Goal: Task Accomplishment & Management: Use online tool/utility

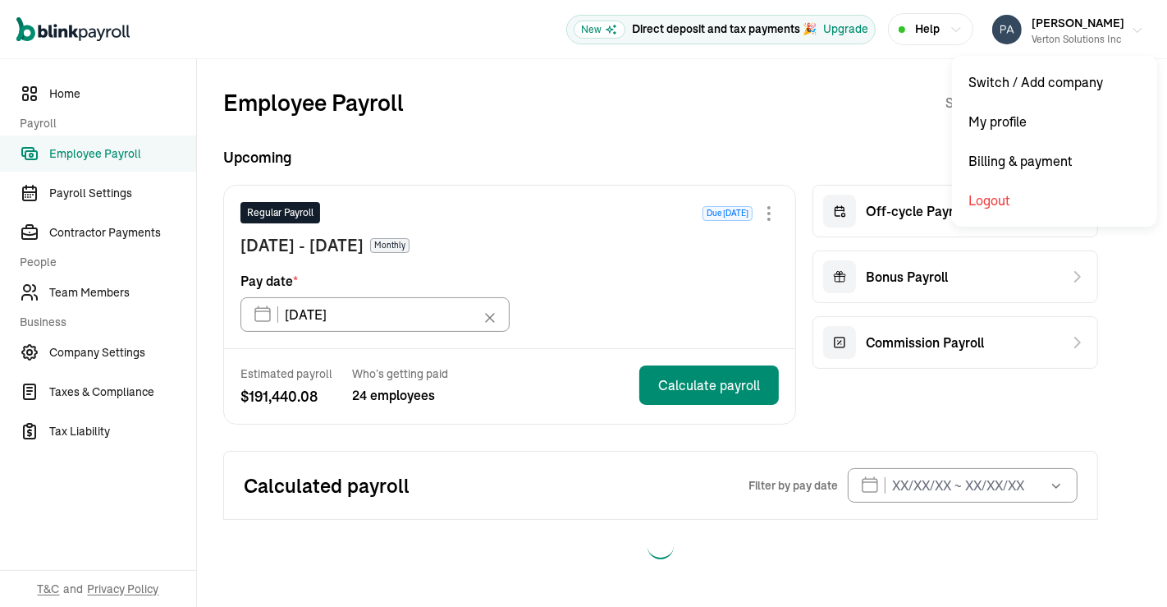
click at [1138, 29] on icon "button" at bounding box center [1137, 30] width 13 height 13
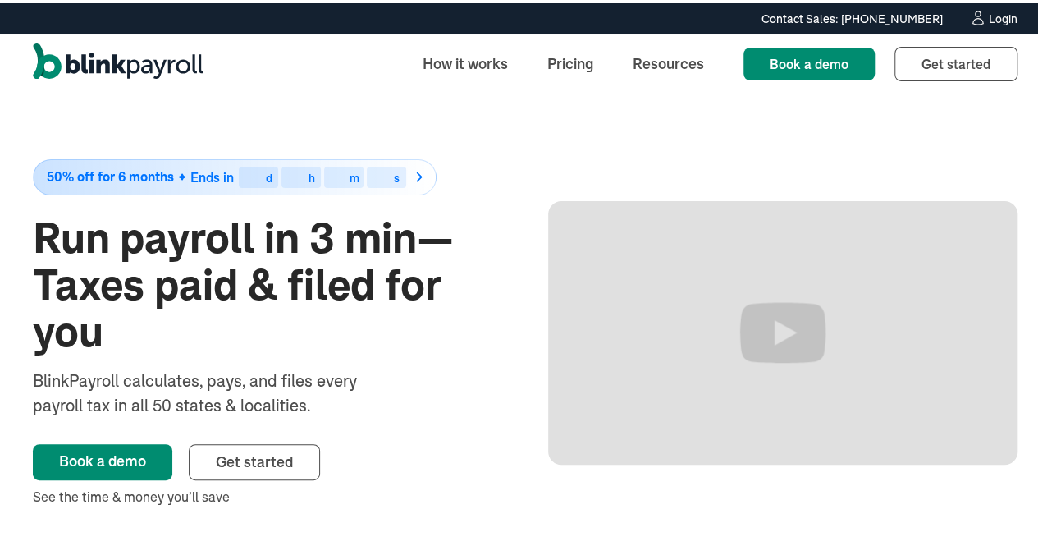
click at [996, 17] on div "Login" at bounding box center [1003, 15] width 29 height 11
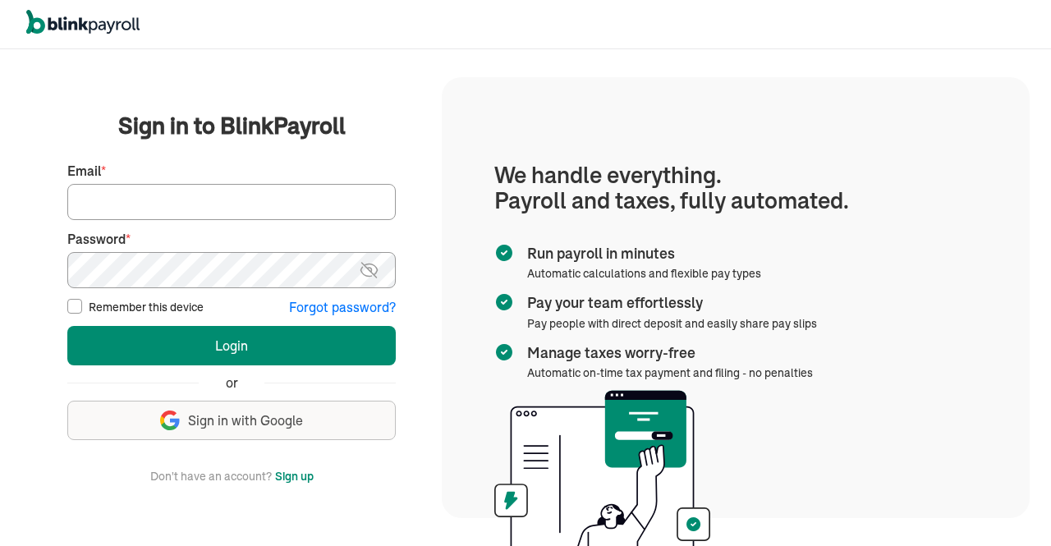
click at [318, 208] on input "Email *" at bounding box center [231, 202] width 328 height 36
type input "[EMAIL_ADDRESS][DOMAIN_NAME]"
click at [369, 266] on img at bounding box center [369, 270] width 21 height 20
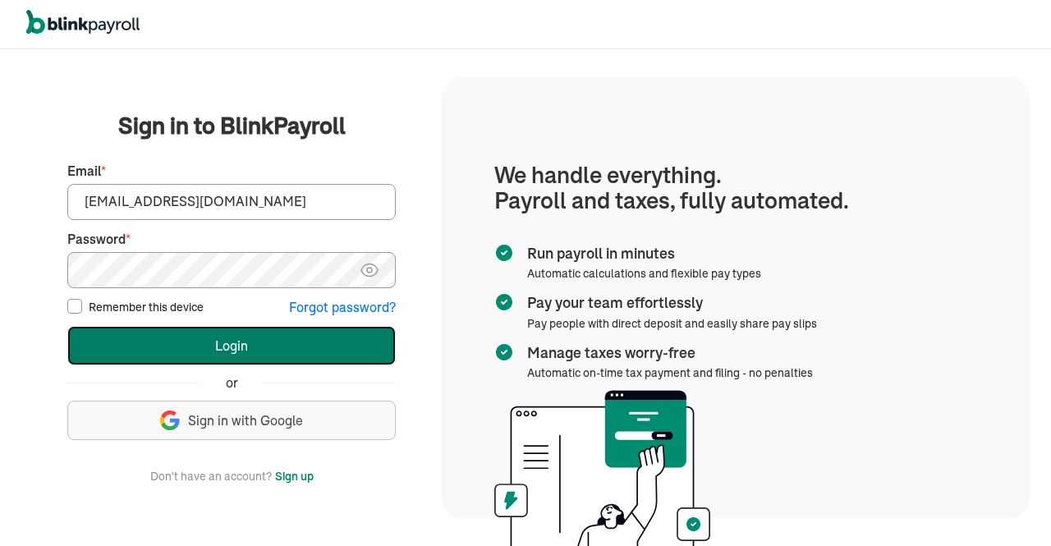
click at [203, 337] on button "Login" at bounding box center [231, 345] width 328 height 39
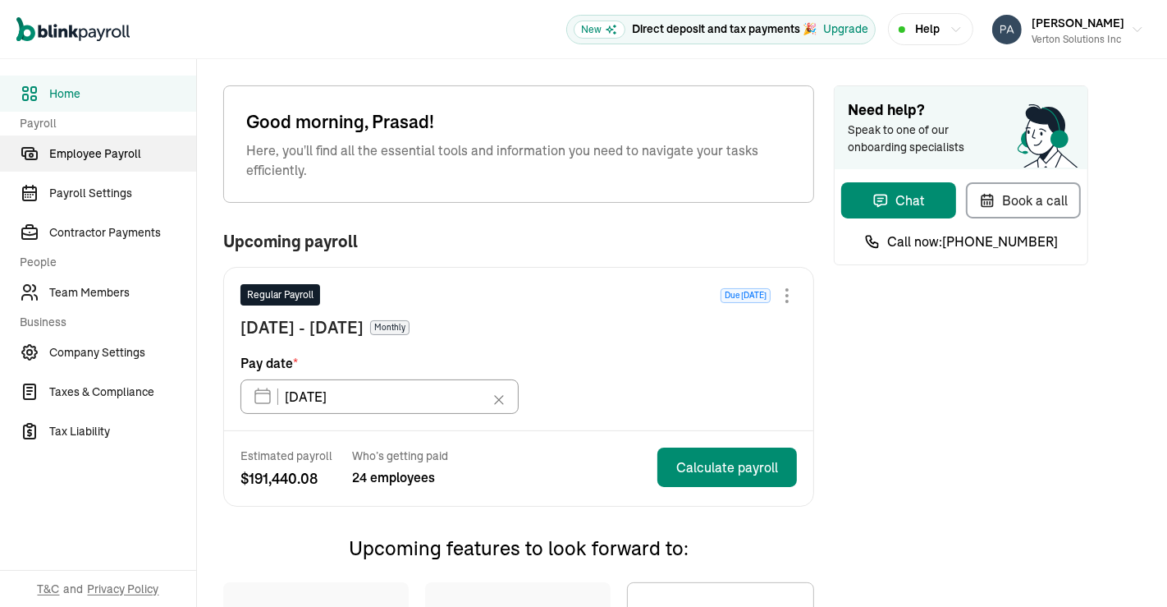
click at [103, 152] on span "Employee Payroll" at bounding box center [122, 153] width 147 height 17
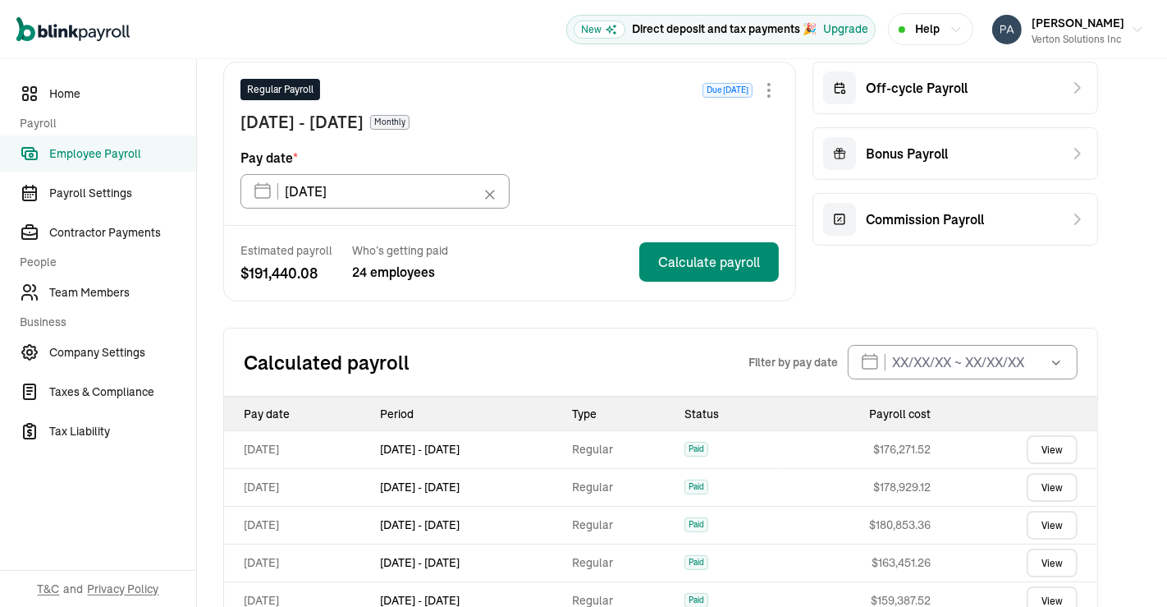
scroll to position [384, 0]
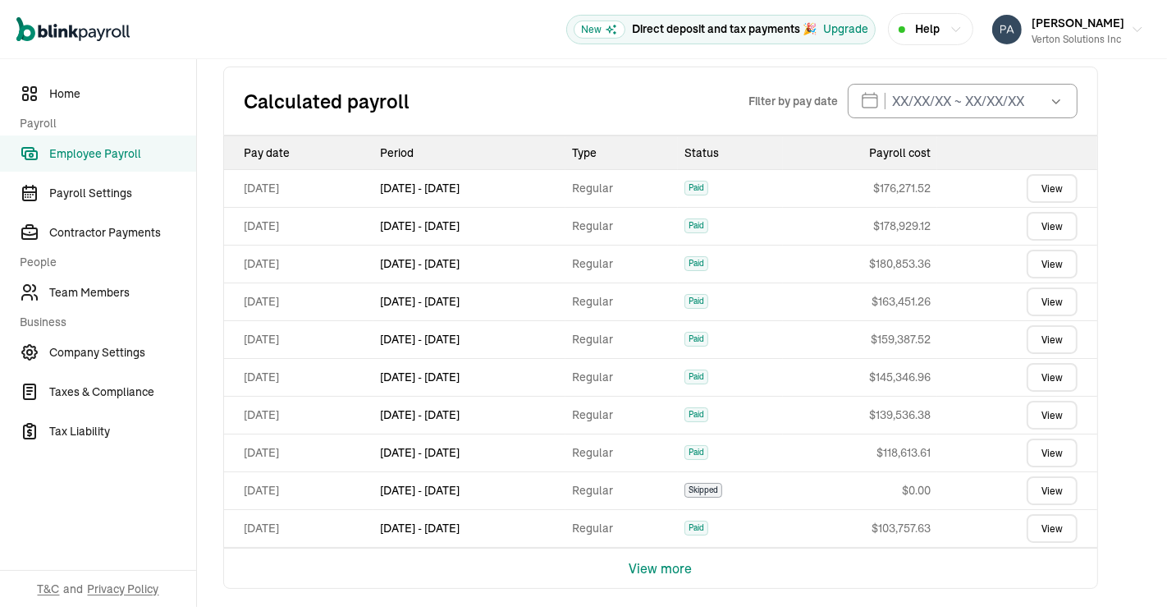
click at [634, 85] on div "Calculated payroll Filter by pay date [DATE] Mon Tue Wed Thu Fri Sat Sun 29 30 …" at bounding box center [660, 100] width 875 height 69
click at [1120, 289] on div "Employee Payroll Schedule Monthly Upcoming Regular Payroll Due [DATE] [DATE] - …" at bounding box center [660, 145] width 927 height 940
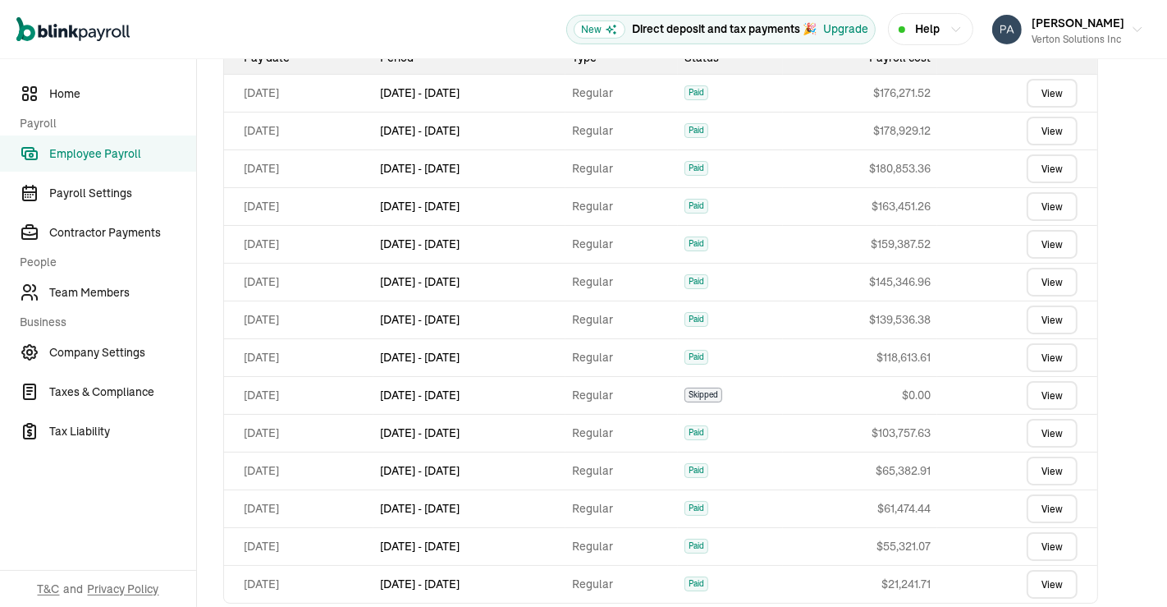
scroll to position [492, 0]
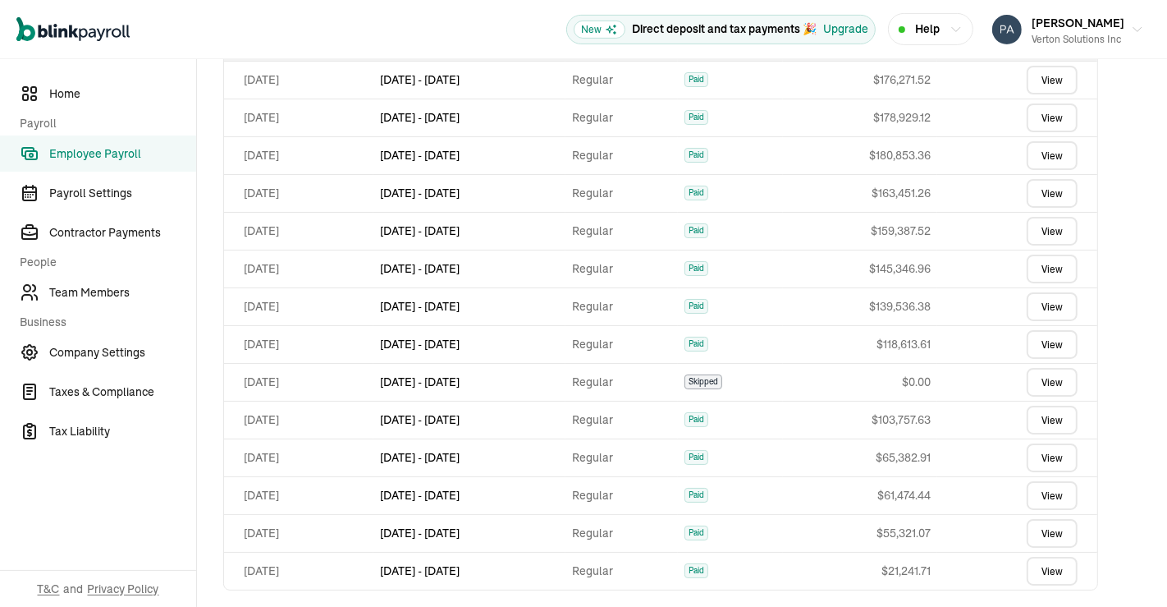
click at [1060, 492] on link "View" at bounding box center [1052, 495] width 51 height 29
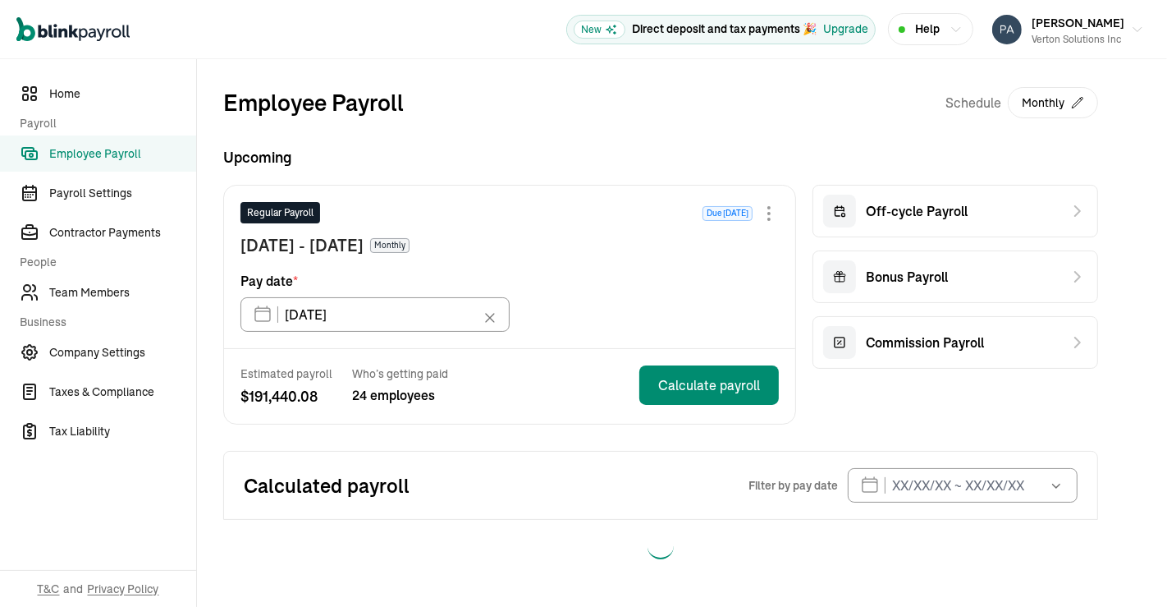
click at [1166, 217] on div "Employee Payroll Schedule Monthly Upcoming Regular Payroll Due [DATE] [DATE] - …" at bounding box center [682, 328] width 970 height 539
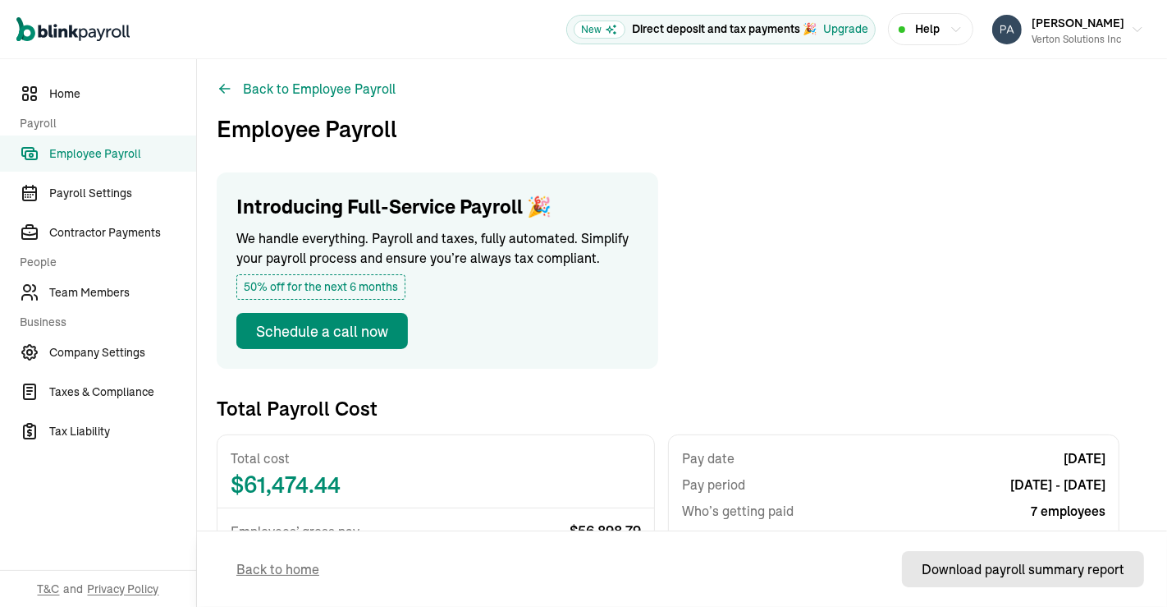
click at [1015, 566] on div "Download payroll summary report" at bounding box center [1023, 569] width 203 height 20
click at [97, 146] on span "Employee Payroll" at bounding box center [122, 153] width 147 height 17
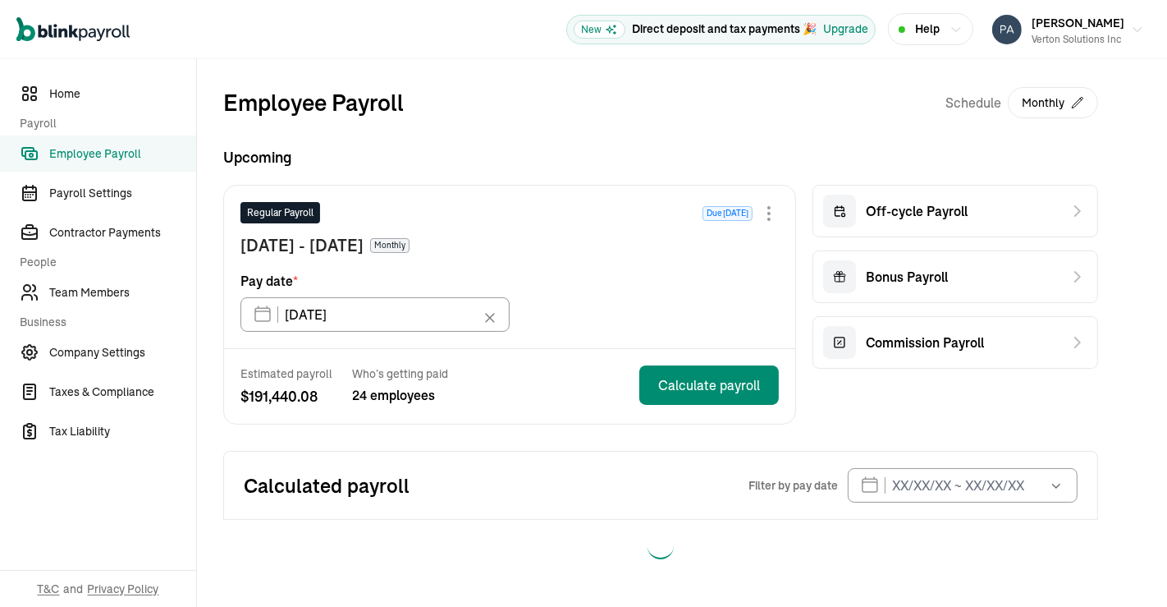
click at [1166, 312] on div "Employee Payroll Schedule Monthly Upcoming Regular Payroll Due [DATE] [DATE] - …" at bounding box center [682, 328] width 970 height 539
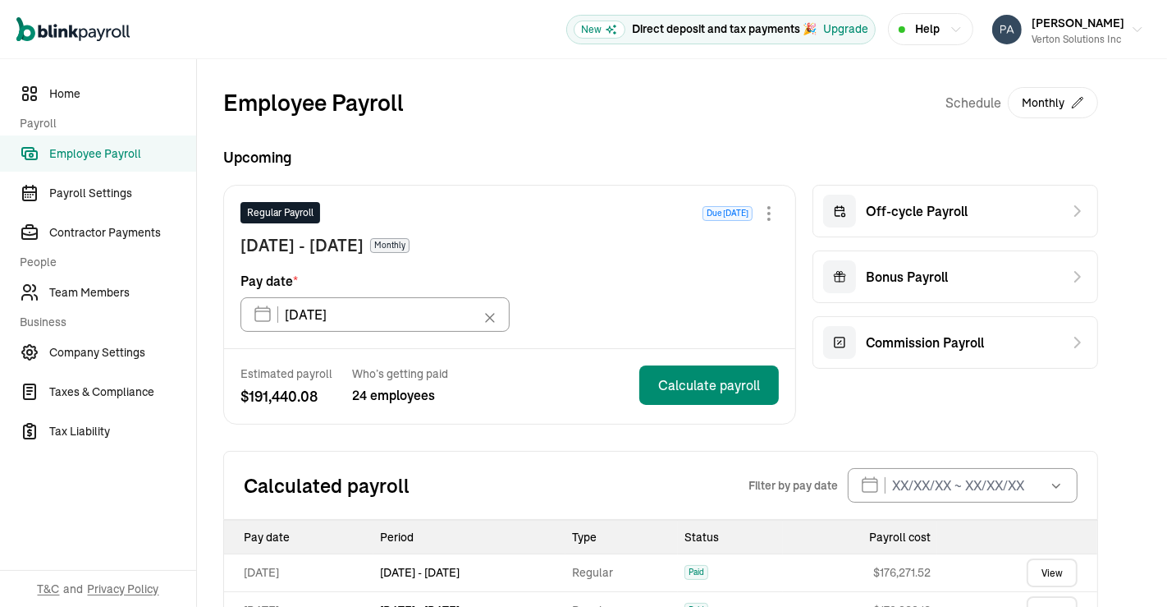
scroll to position [384, 0]
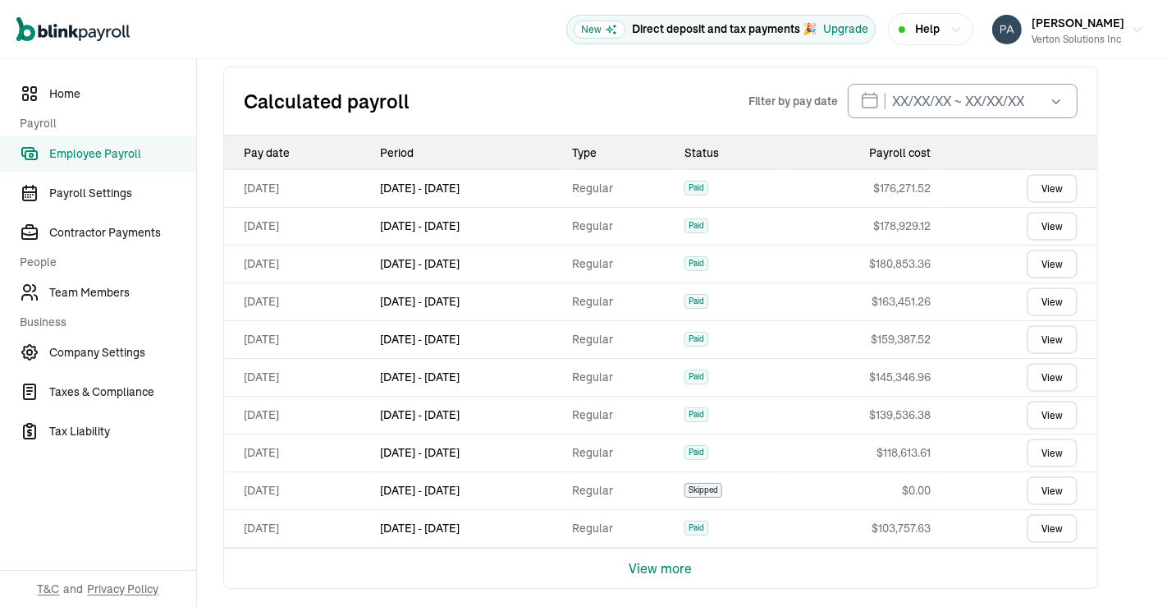
click at [686, 559] on button "View more" at bounding box center [661, 567] width 63 height 39
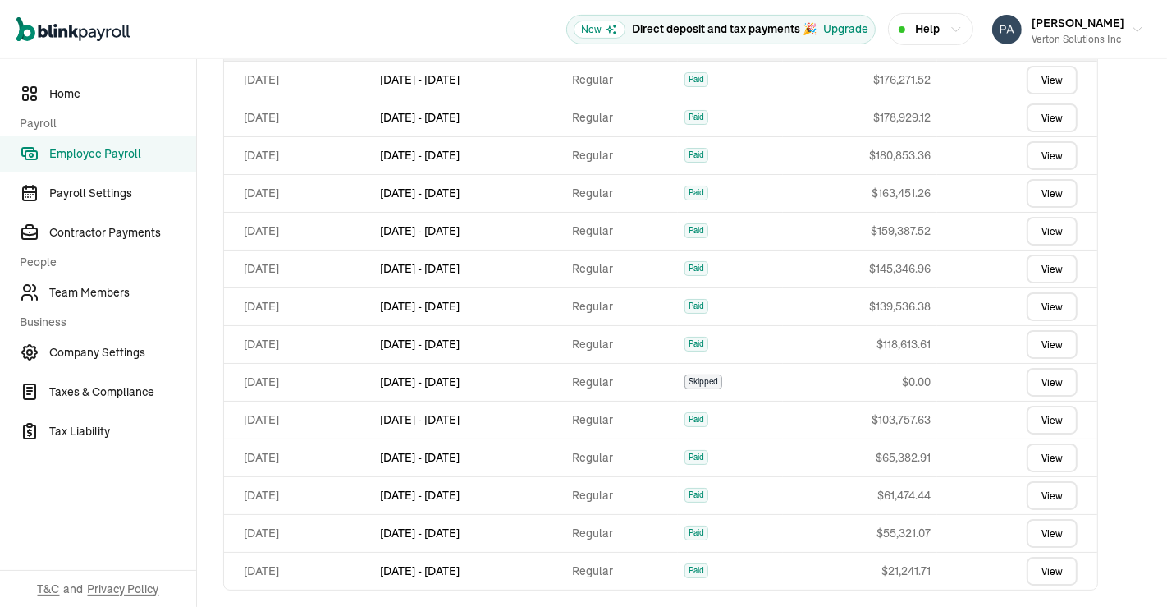
click at [1057, 451] on link "View" at bounding box center [1052, 457] width 51 height 29
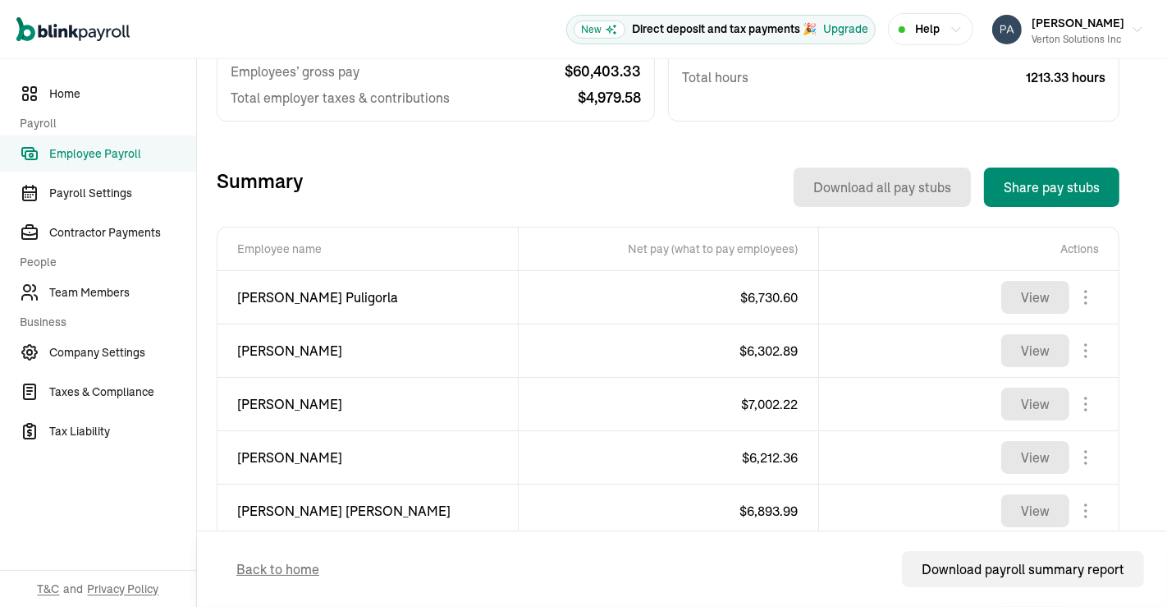
scroll to position [635, 0]
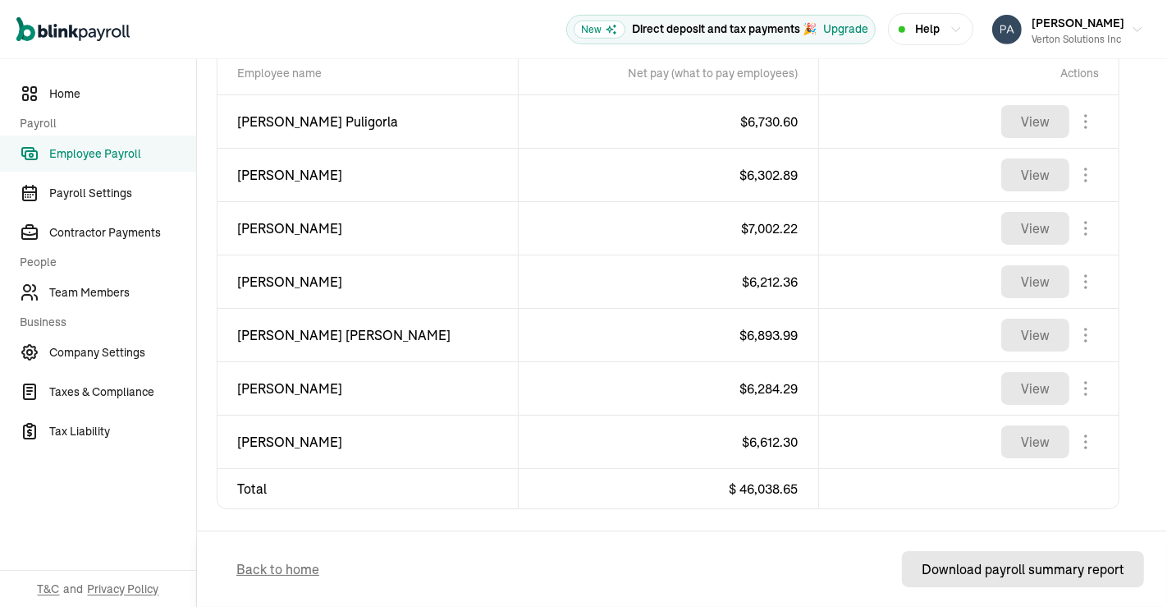
click at [1001, 557] on button "Download payroll summary report" at bounding box center [1023, 569] width 242 height 36
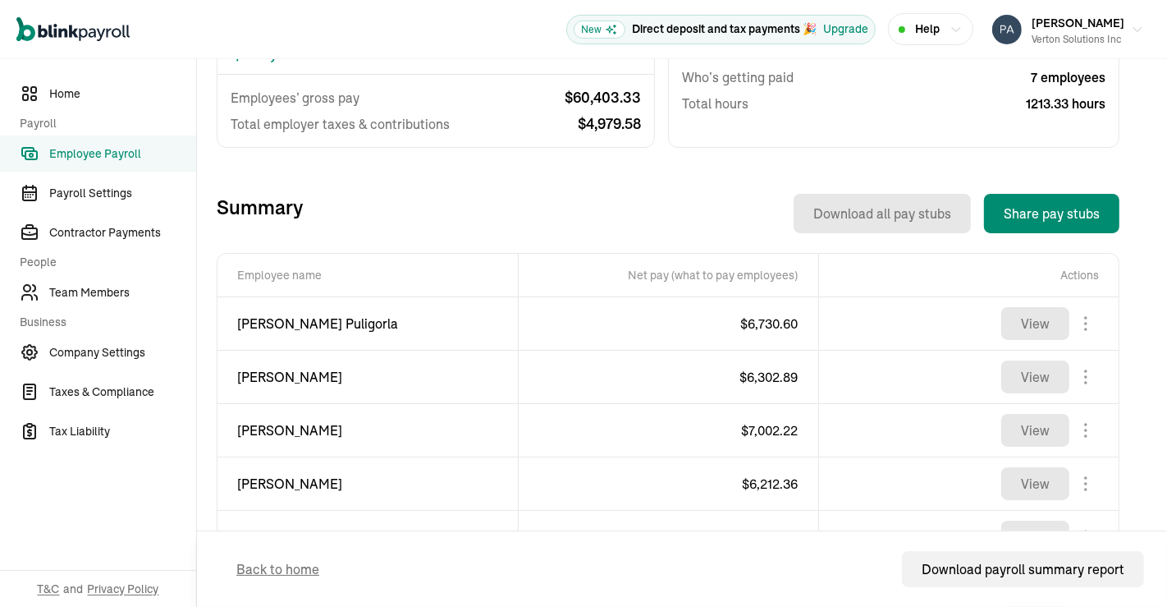
scroll to position [0, 0]
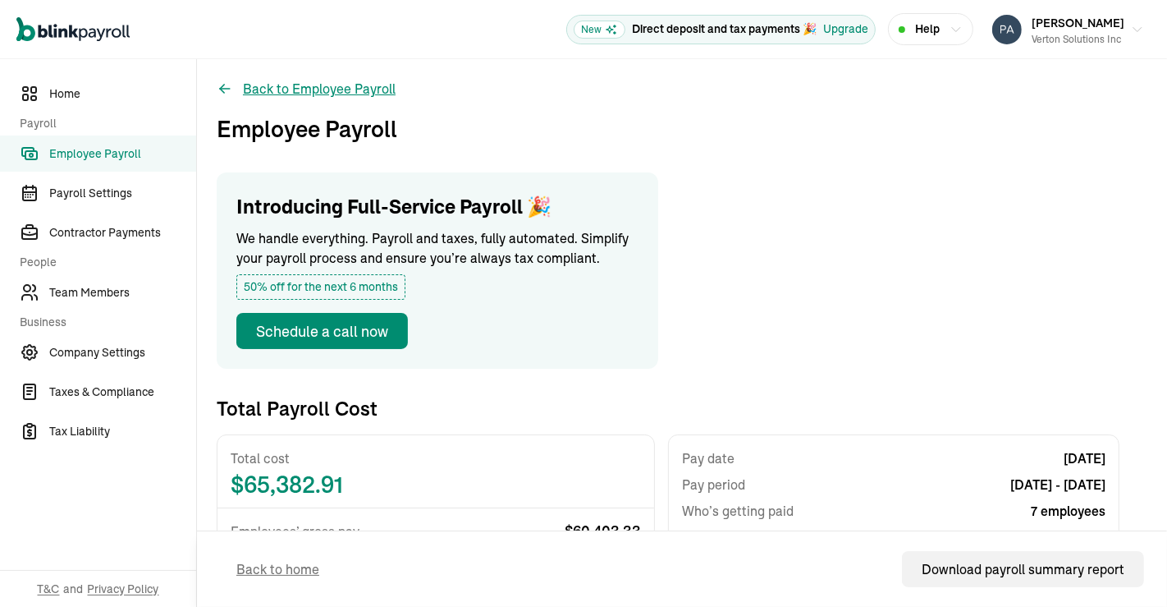
click at [330, 85] on button "Back to Employee Payroll" at bounding box center [306, 89] width 179 height 20
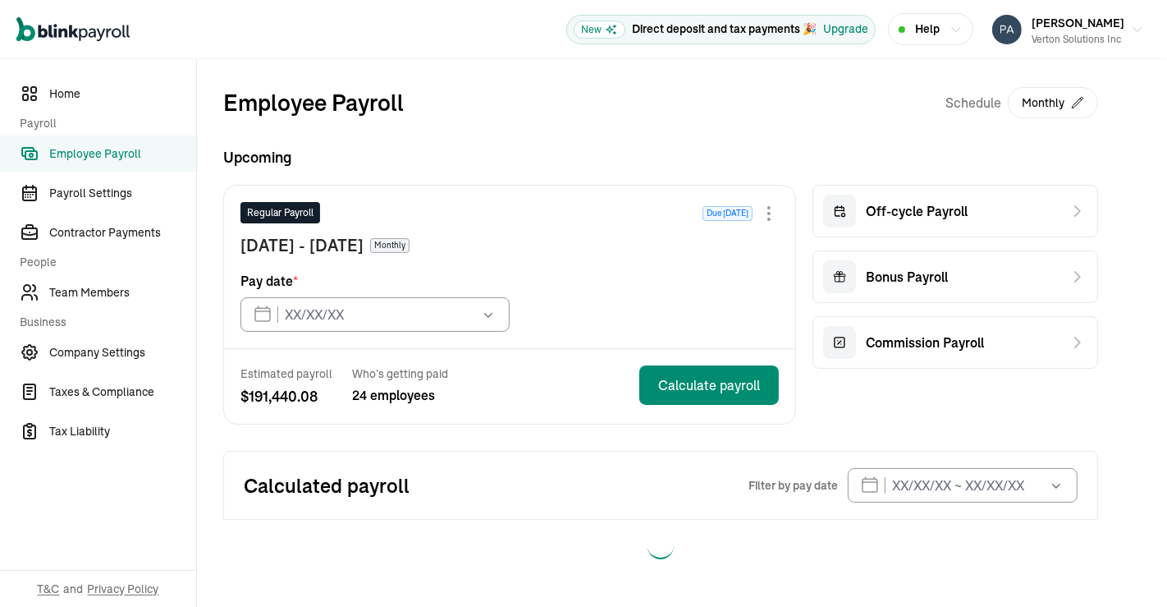
type input "[DATE]"
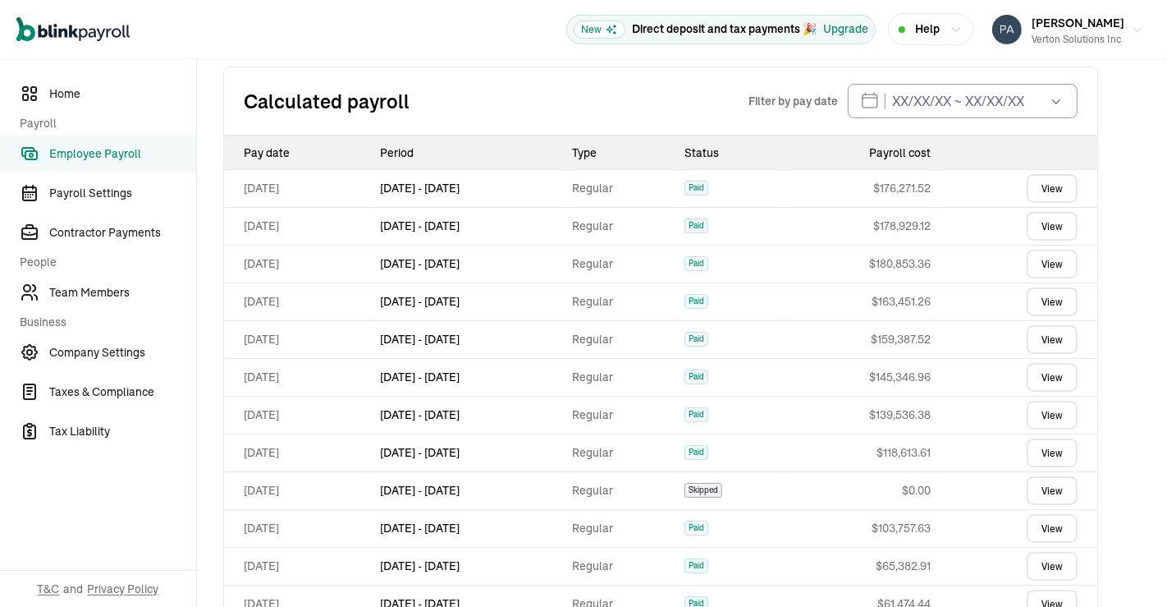
scroll to position [492, 0]
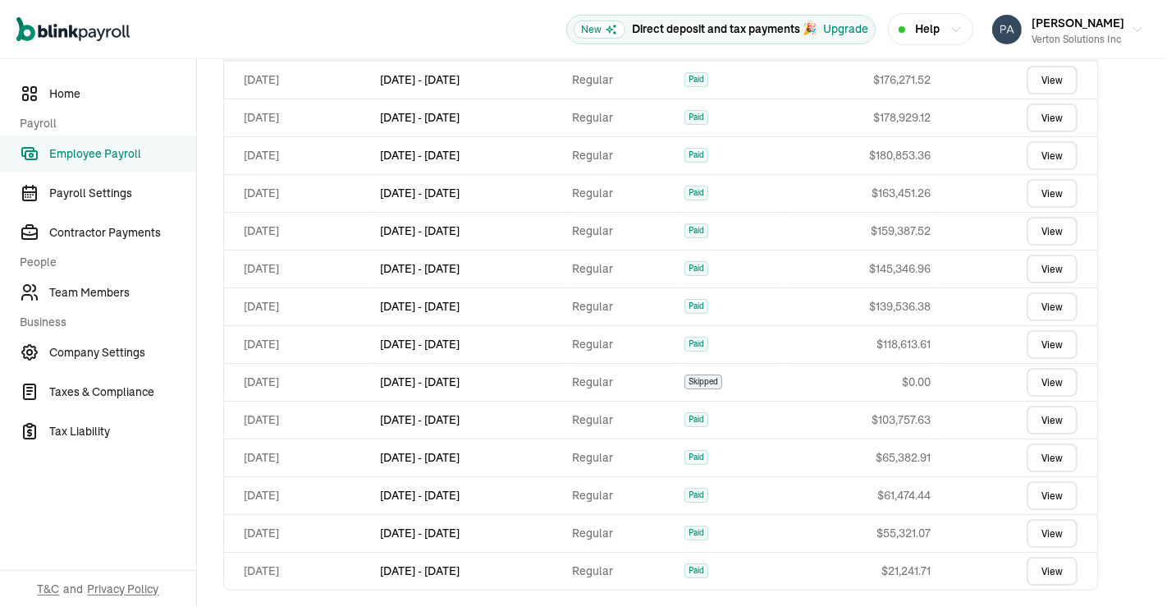
click at [1060, 450] on link "View" at bounding box center [1052, 457] width 51 height 29
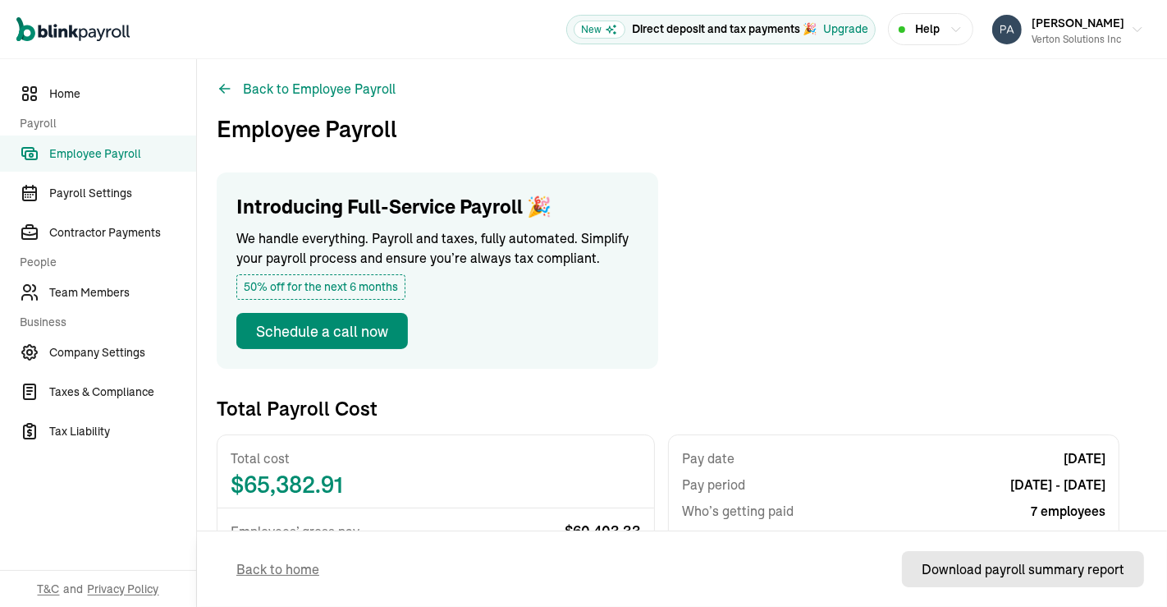
click at [1001, 578] on div "Download payroll summary report" at bounding box center [1023, 569] width 203 height 20
click at [291, 94] on button "Back to Employee Payroll" at bounding box center [306, 89] width 179 height 20
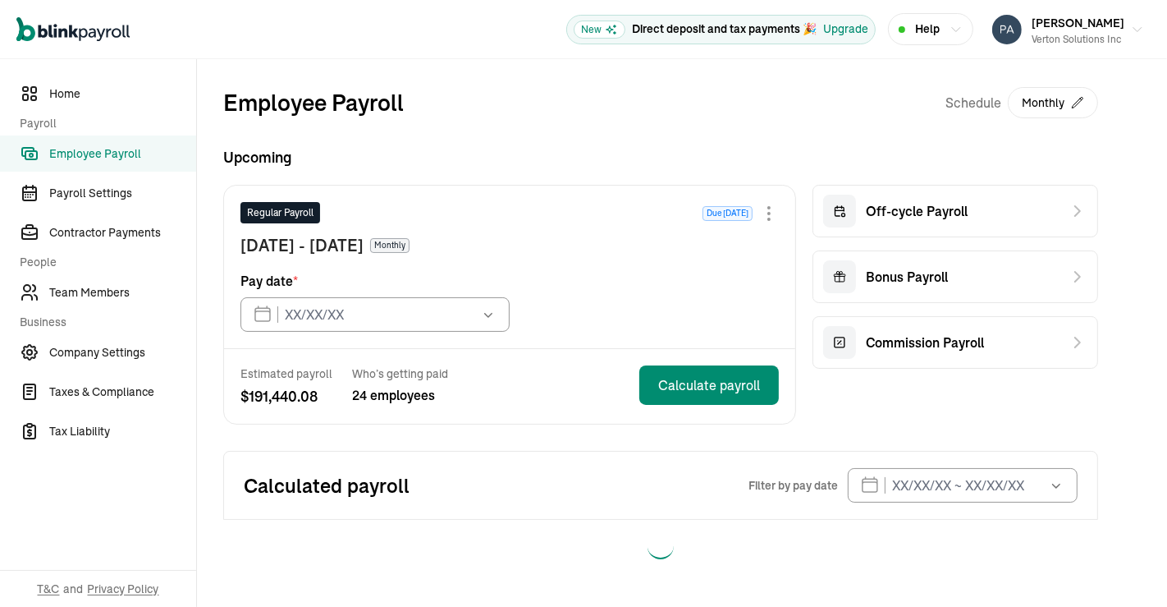
type input "[DATE]"
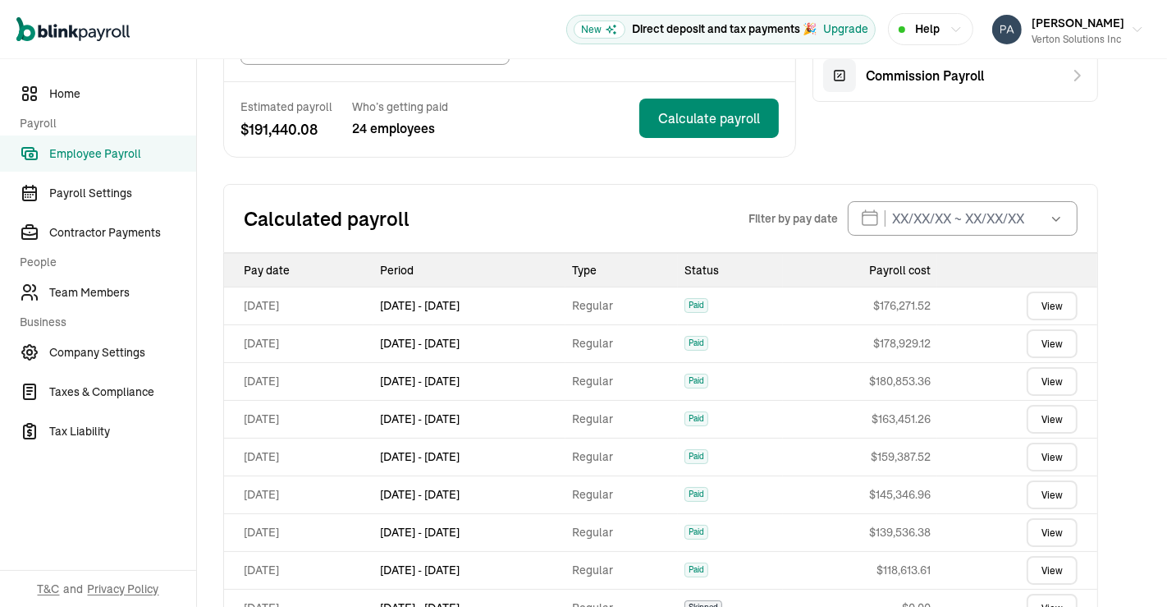
scroll to position [384, 0]
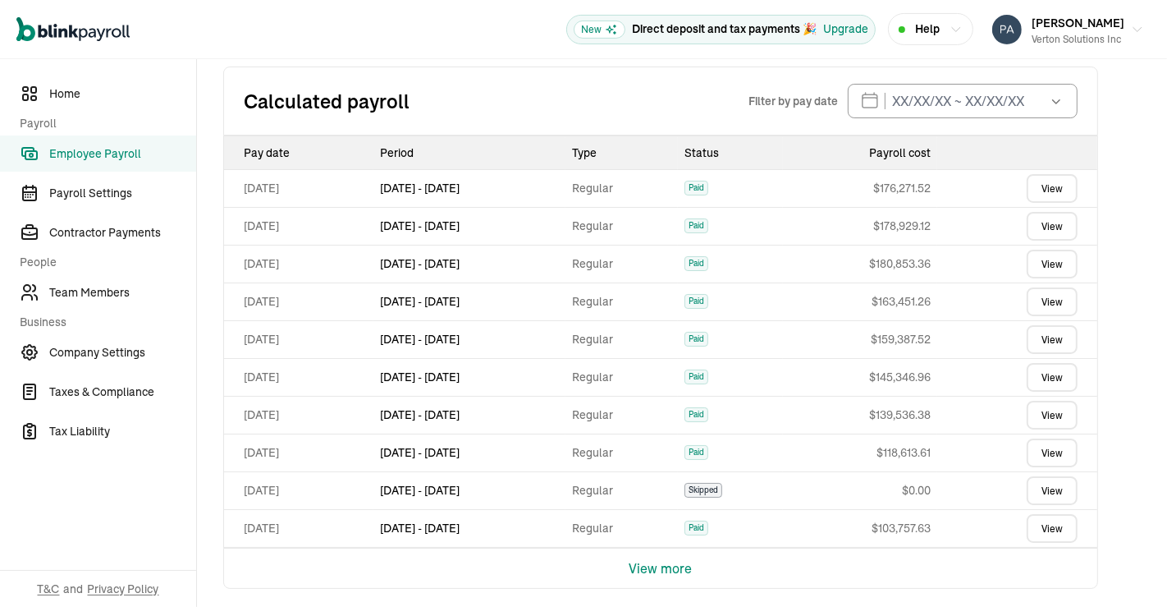
click at [1062, 522] on link "View" at bounding box center [1052, 528] width 51 height 29
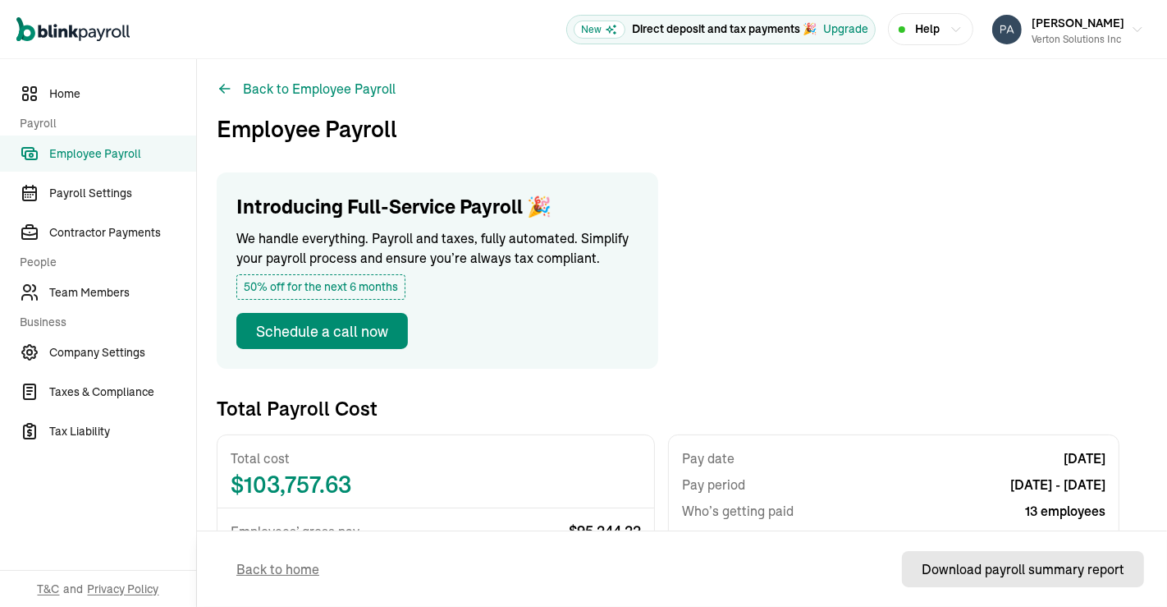
click at [996, 575] on div "Download payroll summary report" at bounding box center [1023, 569] width 203 height 20
click at [370, 87] on button "Back to Employee Payroll" at bounding box center [306, 89] width 179 height 20
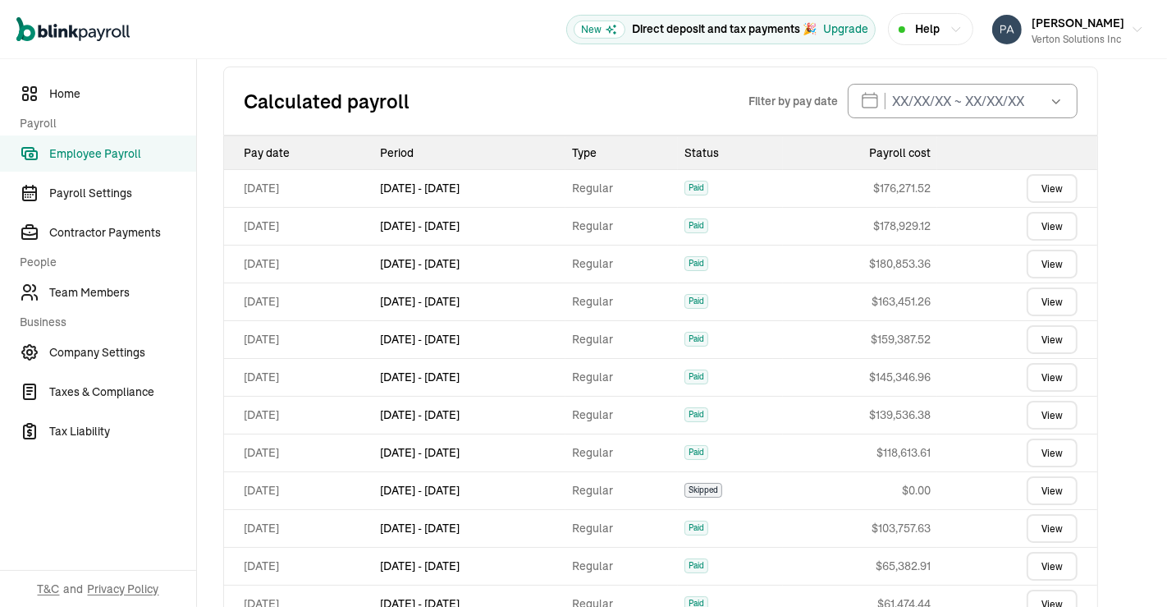
scroll to position [492, 0]
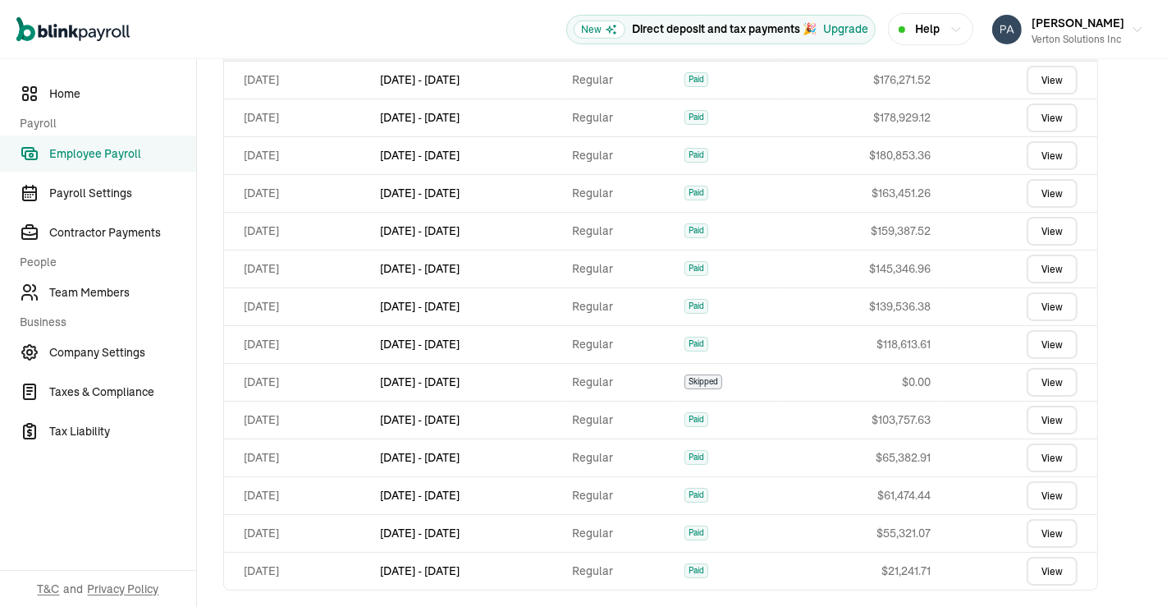
click at [1039, 337] on link "View" at bounding box center [1052, 344] width 51 height 29
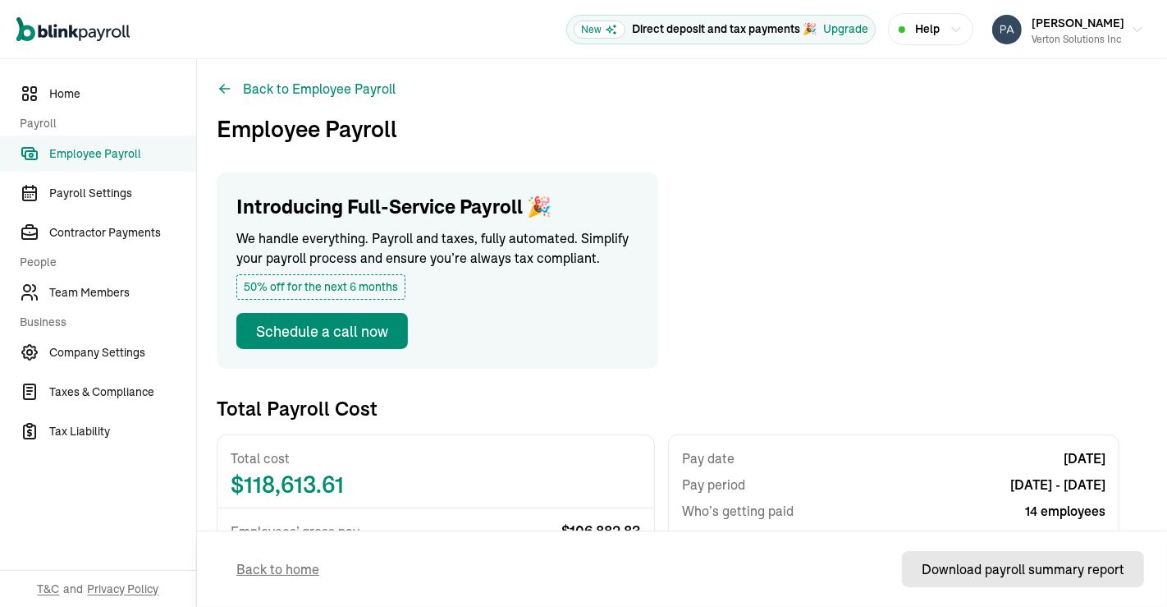
click at [1008, 561] on div "Download payroll summary report" at bounding box center [1023, 569] width 203 height 20
click at [327, 95] on button "Back to Employee Payroll" at bounding box center [306, 89] width 179 height 20
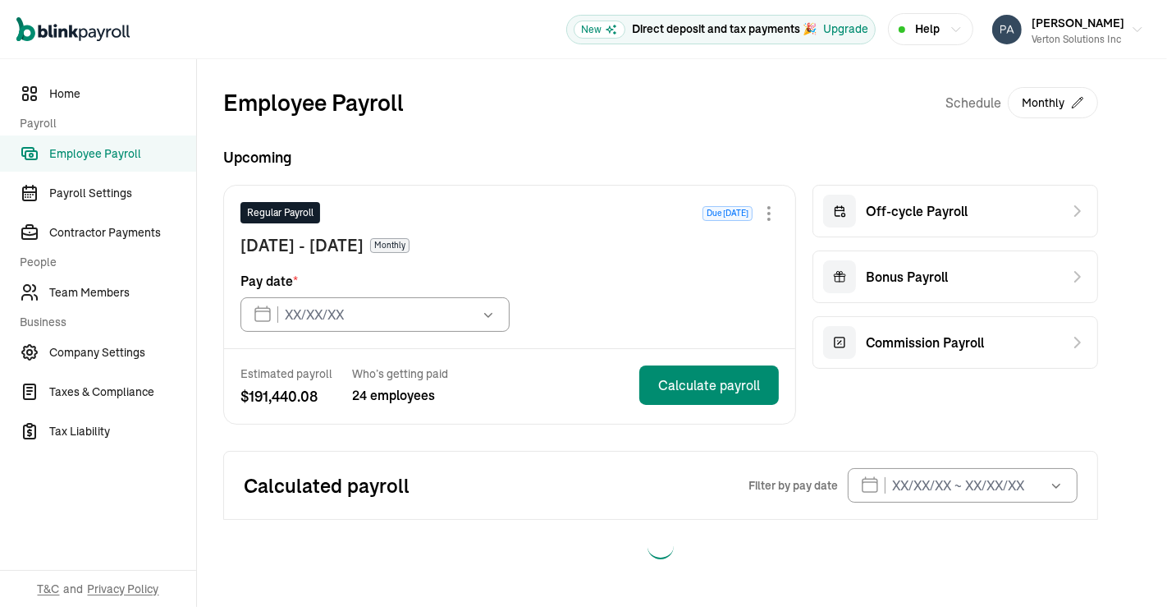
type input "[DATE]"
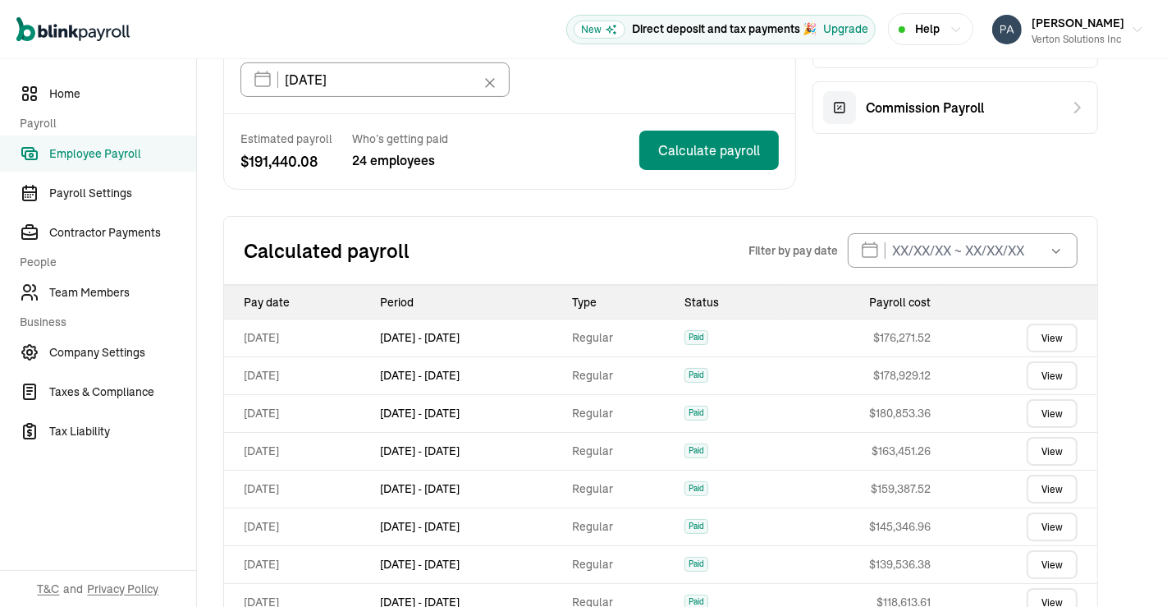
scroll to position [384, 0]
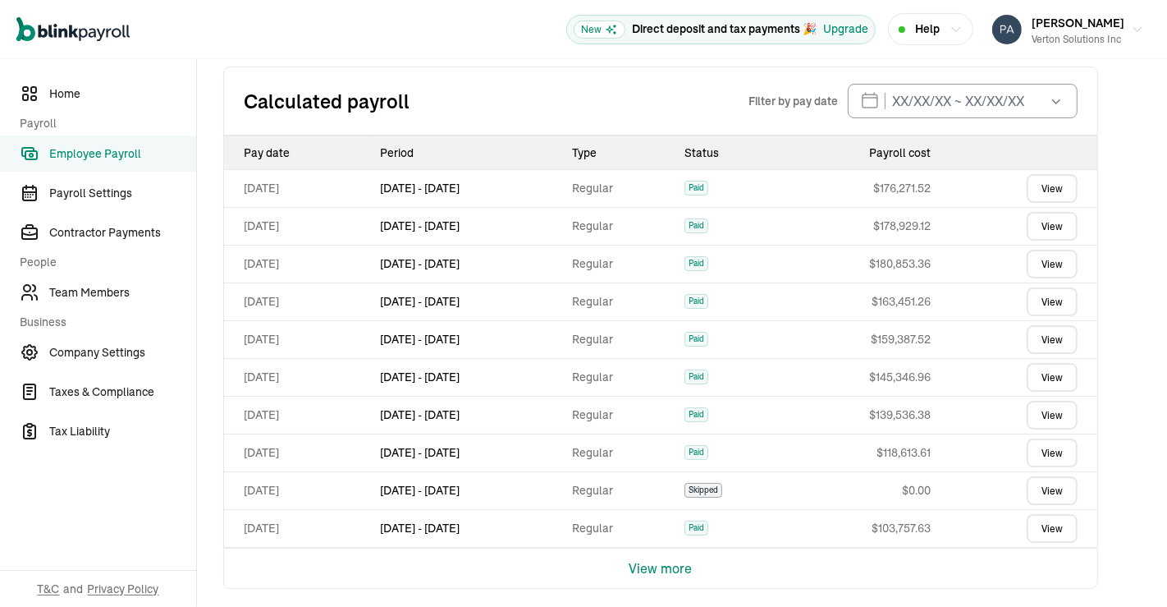
click at [1061, 411] on link "View" at bounding box center [1052, 415] width 51 height 29
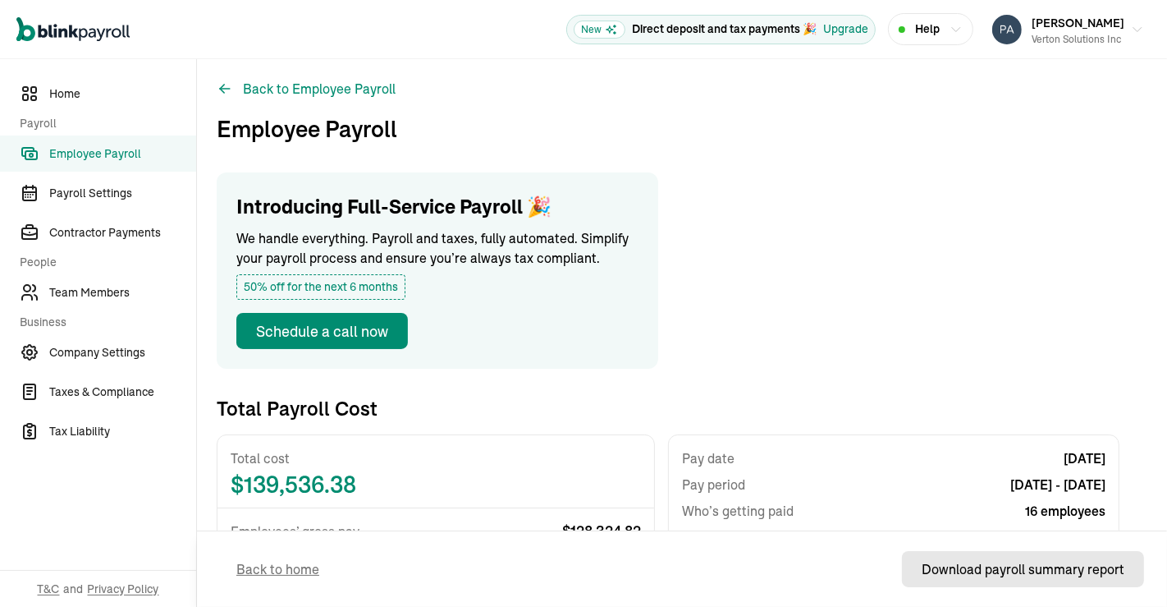
click at [964, 552] on button "Download payroll summary report" at bounding box center [1023, 569] width 242 height 36
click at [284, 80] on button "Back to Employee Payroll" at bounding box center [306, 89] width 179 height 20
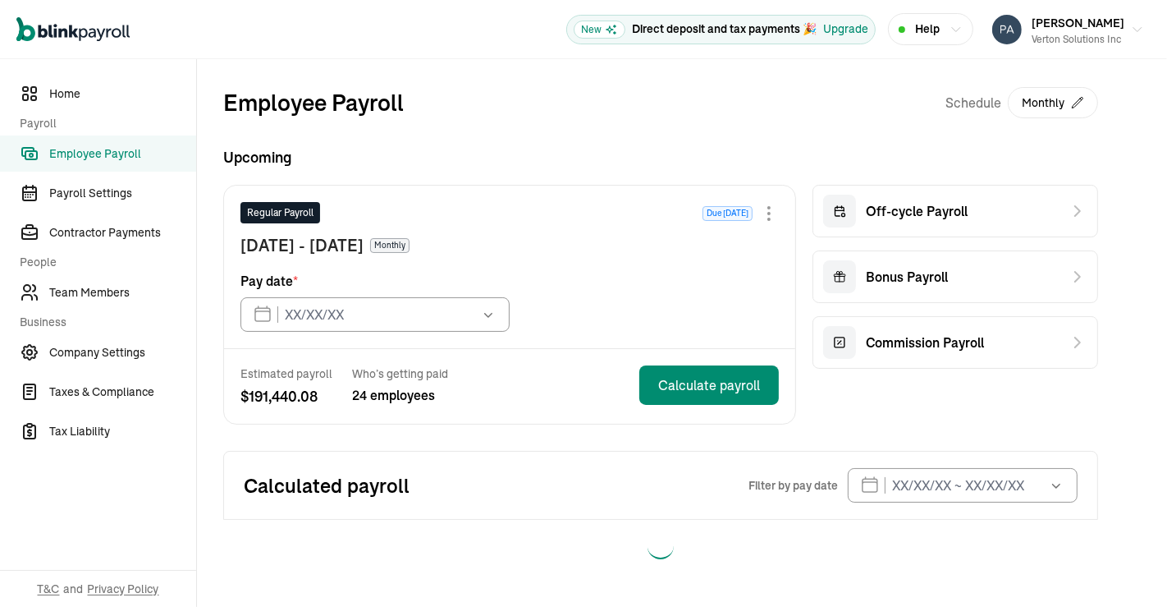
type input "[DATE]"
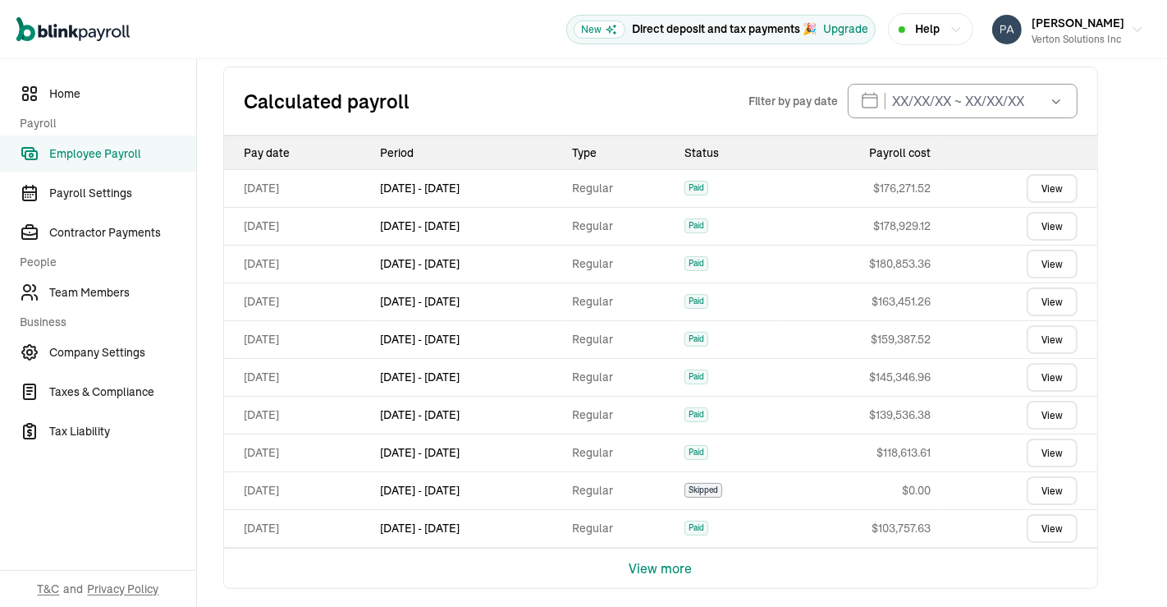
click at [1061, 378] on link "View" at bounding box center [1052, 377] width 51 height 29
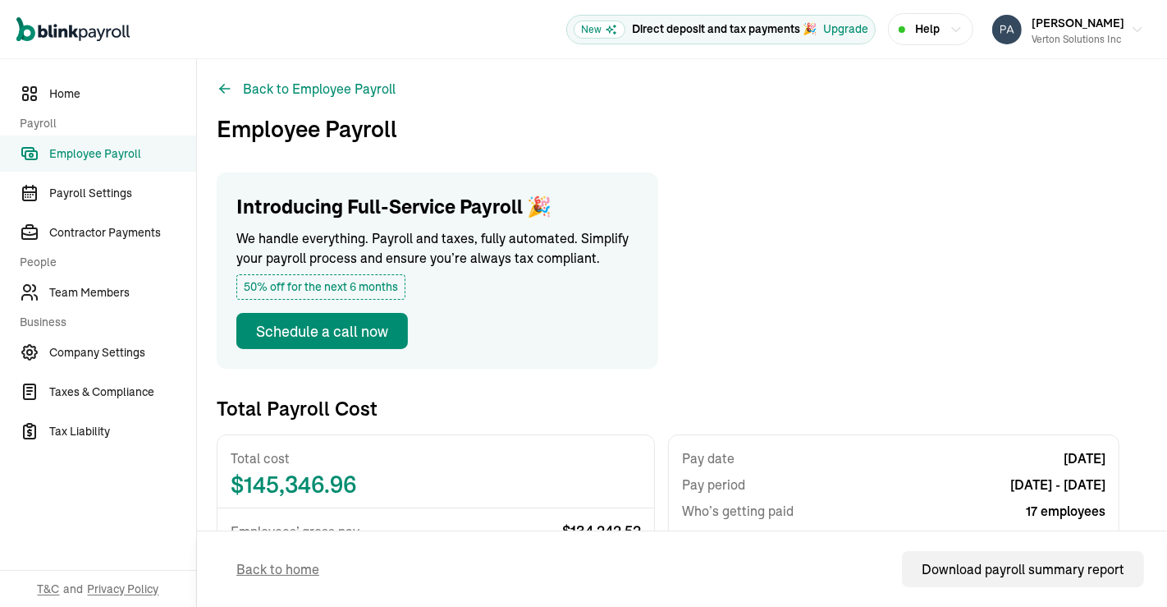
scroll to position [530, 0]
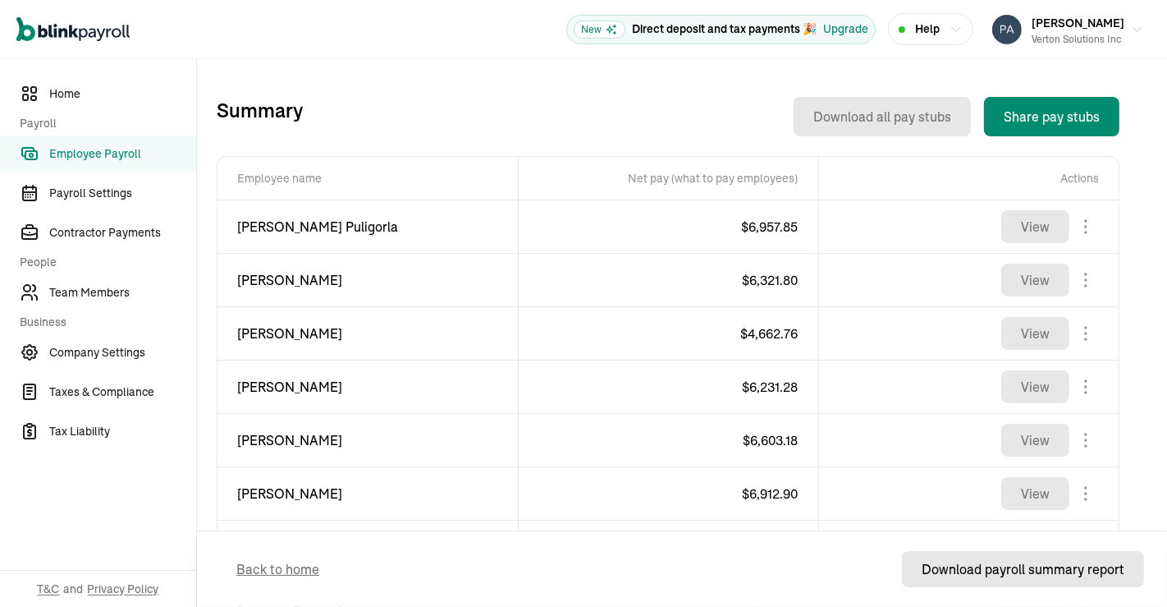
click at [961, 565] on div "Download payroll summary report" at bounding box center [1023, 569] width 203 height 20
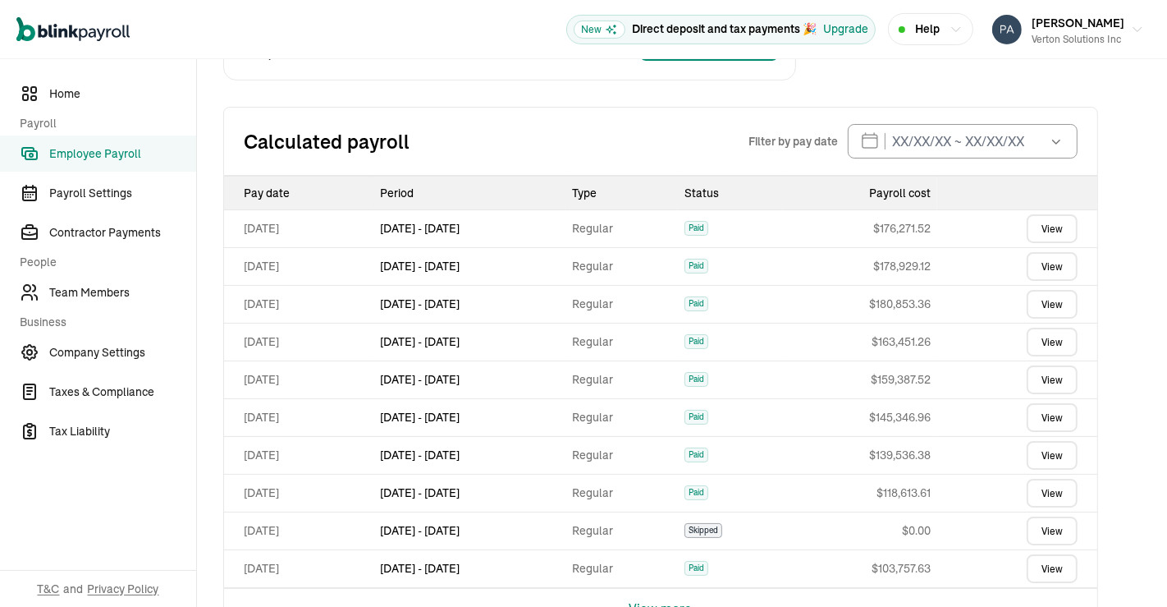
scroll to position [348, 0]
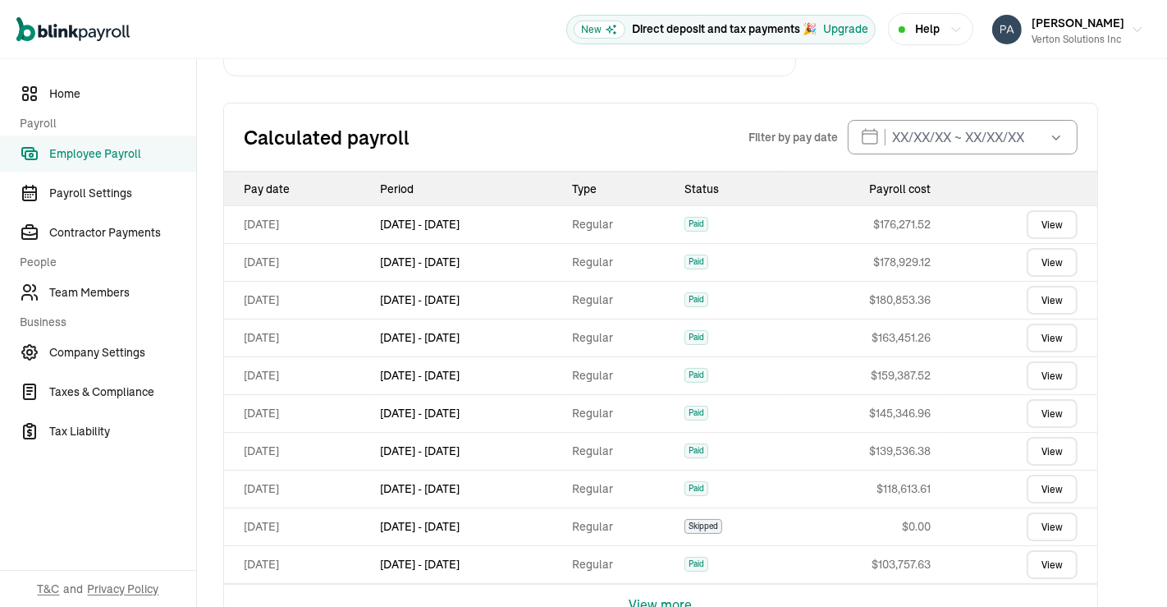
click at [1045, 373] on link "View" at bounding box center [1052, 375] width 51 height 29
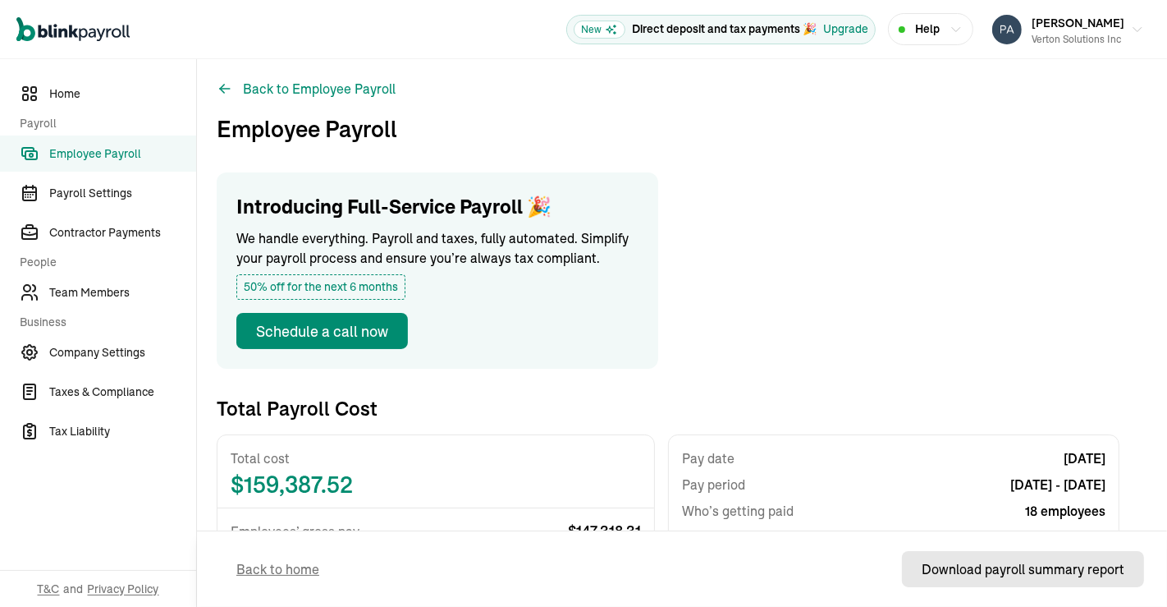
click at [982, 574] on div "Download payroll summary report" at bounding box center [1023, 569] width 203 height 20
